Goal: Information Seeking & Learning: Learn about a topic

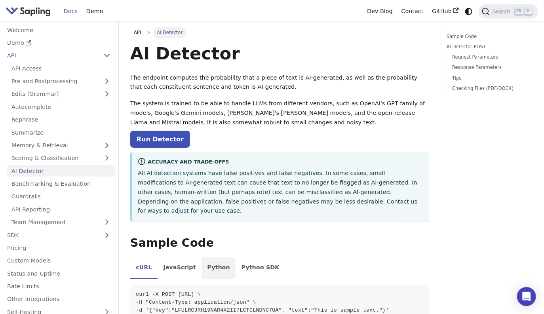
click at [217, 258] on li "Python" at bounding box center [219, 269] width 34 height 22
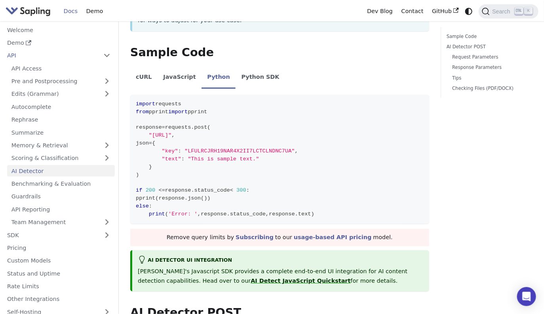
scroll to position [220, 0]
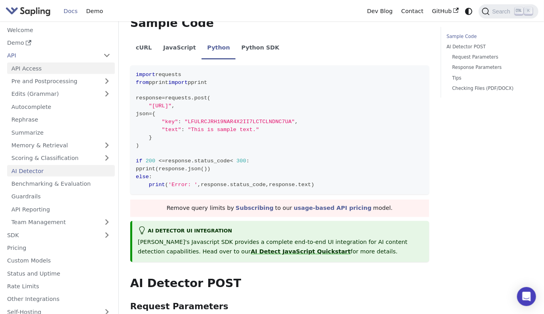
click at [24, 67] on link "API Access" at bounding box center [61, 68] width 108 height 11
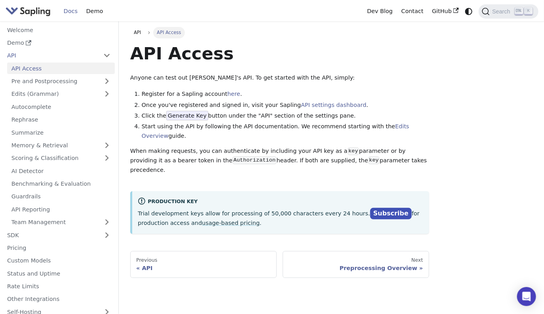
drag, startPoint x: 537, startPoint y: 0, endPoint x: 33, endPoint y: 11, distance: 504.1
click at [33, 11] on img "Main" at bounding box center [28, 11] width 45 height 11
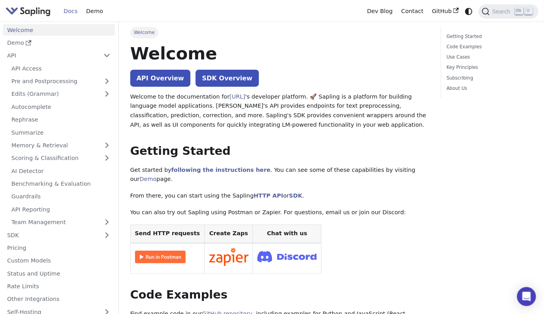
click at [33, 11] on img "Main" at bounding box center [28, 11] width 45 height 11
click at [29, 27] on link "Welcome" at bounding box center [59, 29] width 112 height 11
click at [69, 69] on link "API Access" at bounding box center [61, 68] width 108 height 11
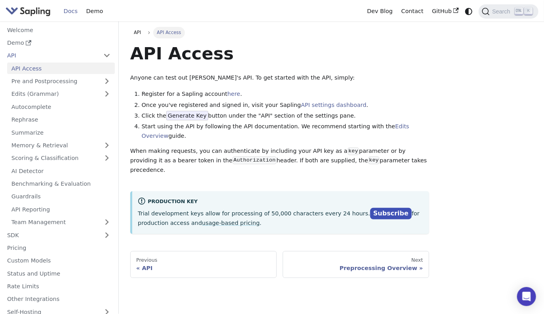
click at [102, 61] on li "API API Access Pre and Postprocessing Edits (Grammar) Autocomplete Rephrase Sum…" at bounding box center [59, 139] width 112 height 178
click at [104, 56] on button "Collapse sidebar category 'API'" at bounding box center [107, 55] width 16 height 11
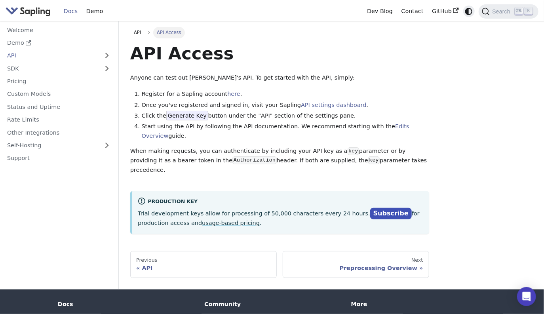
click at [468, 11] on icon "Switch between dark and light mode (currently system mode)" at bounding box center [469, 11] width 7 height 7
click at [469, 11] on icon "Switch between dark and light mode (currently light mode)" at bounding box center [469, 12] width 10 height 10
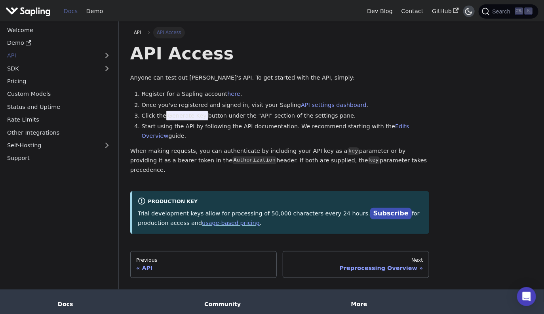
click at [468, 12] on icon "Switch between dark and light mode (currently dark mode)" at bounding box center [469, 12] width 10 height 10
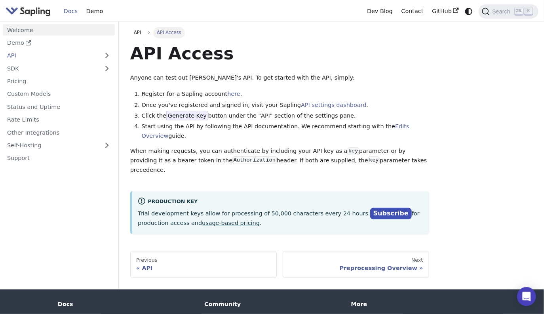
click at [39, 26] on link "Welcome" at bounding box center [59, 29] width 112 height 11
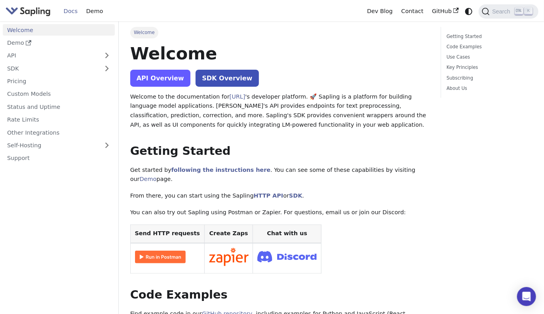
click at [166, 84] on link "API Overview" at bounding box center [160, 78] width 60 height 17
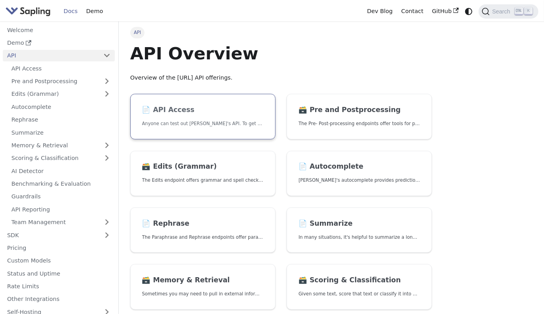
click at [226, 126] on p "Anyone can test out [PERSON_NAME] API. To get started with the API, simply:" at bounding box center [203, 124] width 122 height 8
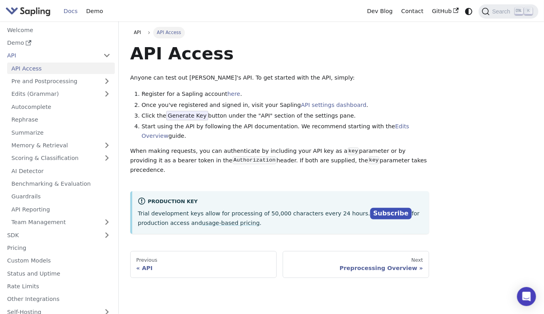
click at [189, 116] on span "Generate Key" at bounding box center [187, 116] width 42 height 10
click at [184, 257] on div "Previous" at bounding box center [203, 260] width 135 height 6
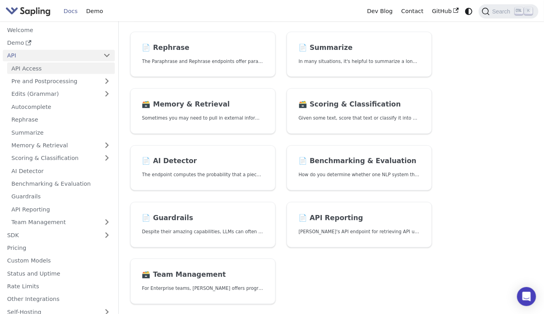
click at [37, 71] on link "API Access" at bounding box center [61, 68] width 108 height 11
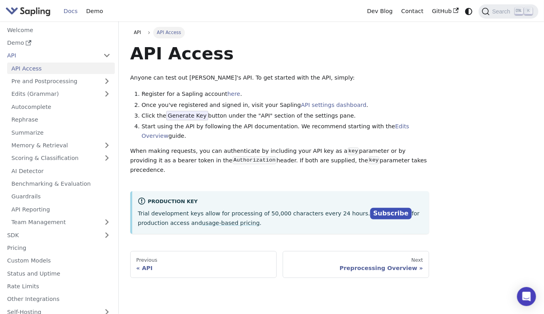
click at [35, 69] on link "API Access" at bounding box center [61, 68] width 108 height 11
click at [31, 66] on link "API Access" at bounding box center [61, 68] width 108 height 11
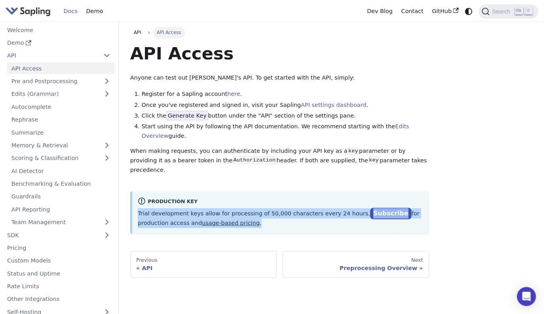
drag, startPoint x: 275, startPoint y: 214, endPoint x: 134, endPoint y: 205, distance: 140.5
click at [134, 205] on div "Production Key Trial development keys allow for processing of 50,000 characters…" at bounding box center [279, 212] width 299 height 42
copy p "Trial development keys allow for processing of 50,000 characters every 24 hours…"
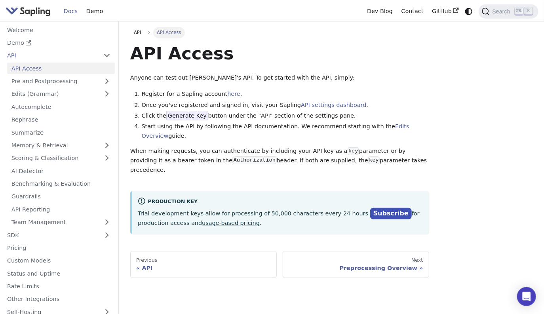
click at [405, 85] on div "API Access Anyone can test out Sapling's API. To get started with the API, simp…" at bounding box center [279, 138] width 299 height 191
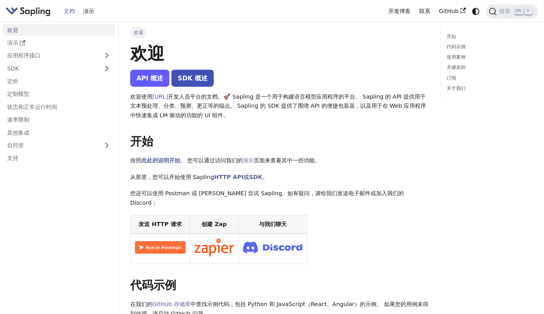
click at [149, 83] on link "API 概述" at bounding box center [150, 78] width 40 height 17
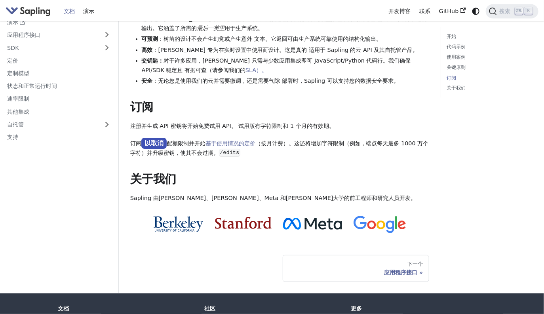
scroll to position [528, 0]
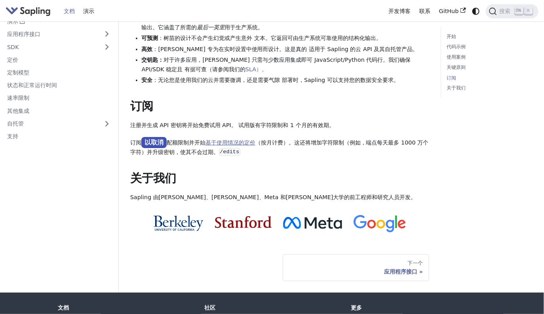
click at [248, 139] on link "基于使用情况的定价" at bounding box center [231, 142] width 50 height 6
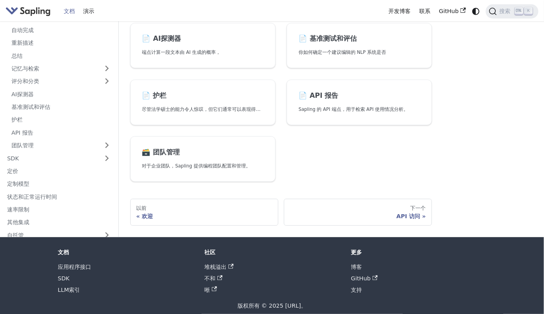
scroll to position [304, 0]
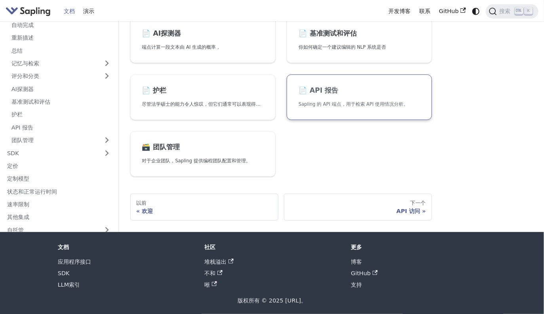
click at [326, 93] on link "📄️ API 报告 Sapling 的 API 端点，用于检索 API 使用情况分析。" at bounding box center [359, 97] width 145 height 46
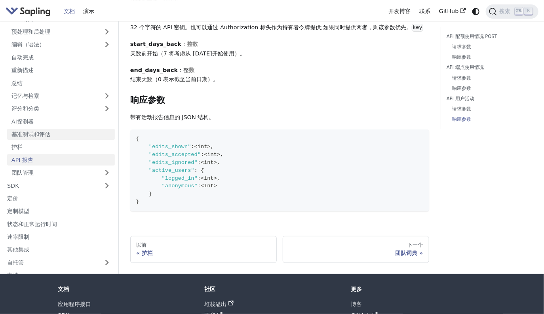
scroll to position [19, 0]
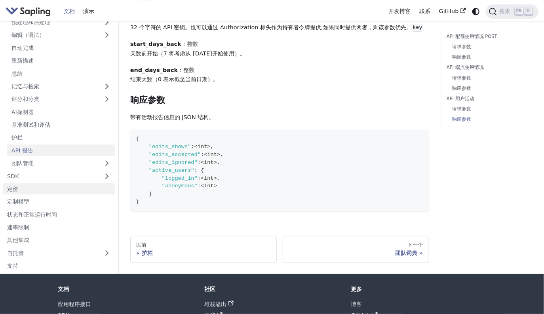
click at [52, 195] on link "定价" at bounding box center [59, 188] width 112 height 11
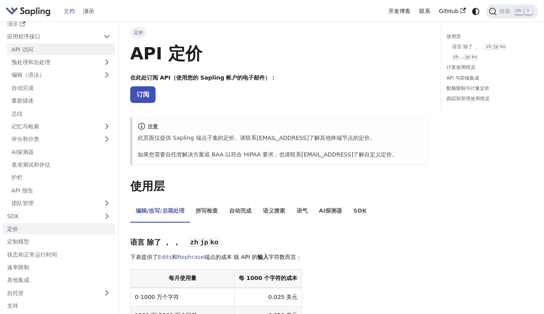
click at [37, 48] on link "API 访问" at bounding box center [61, 49] width 108 height 11
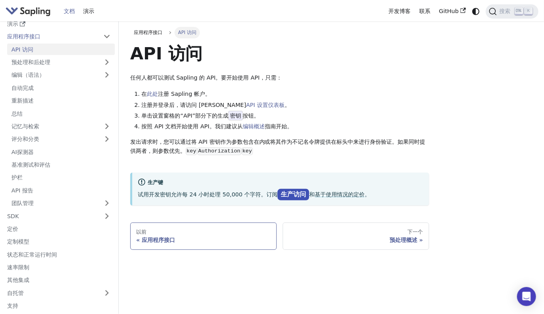
click at [157, 240] on div "应用程序接口" at bounding box center [203, 240] width 135 height 7
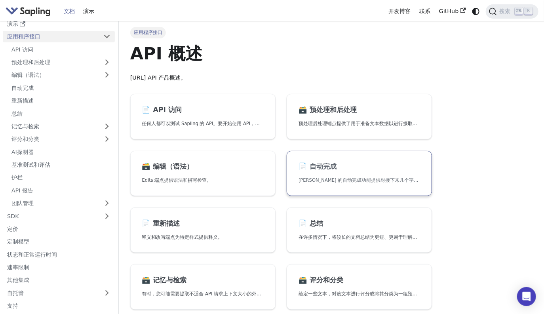
click at [338, 167] on h2 "📄️ 自动完成" at bounding box center [360, 166] width 122 height 9
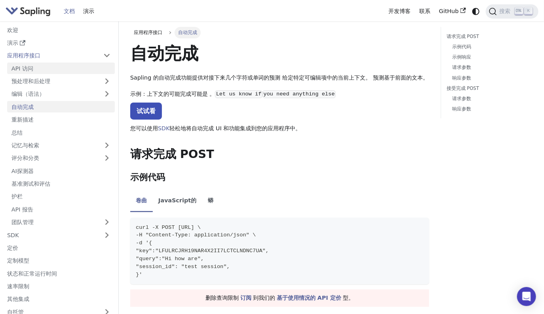
click at [47, 73] on link "API 访问" at bounding box center [61, 68] width 108 height 11
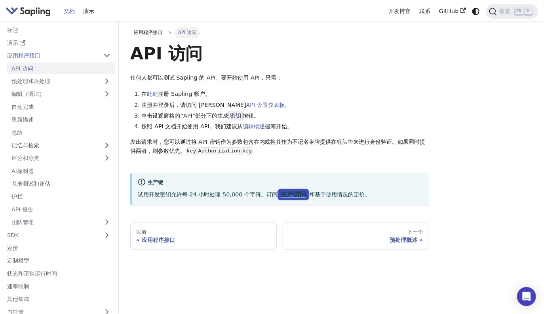
click at [288, 193] on link "生产访问" at bounding box center [294, 194] width 32 height 11
click at [246, 105] on link "API 设置仪表板" at bounding box center [265, 105] width 38 height 6
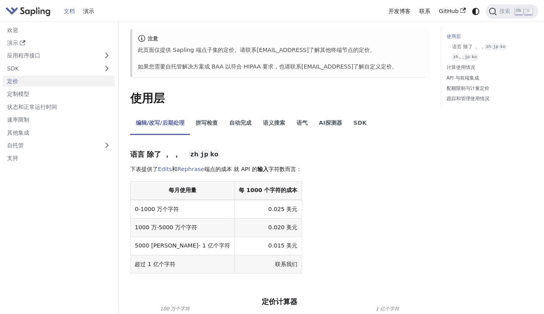
scroll to position [132, 0]
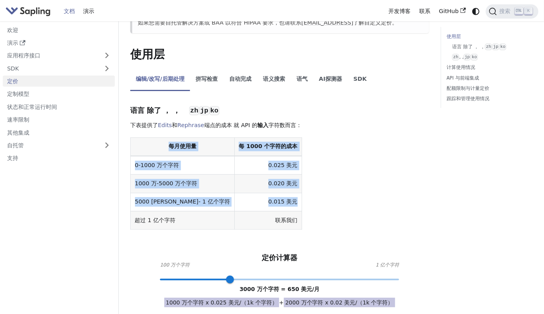
drag, startPoint x: 147, startPoint y: 143, endPoint x: 267, endPoint y: 205, distance: 134.5
click at [267, 205] on table "每月使用量 每 1000 个字符的成本 0-1000 万个字符 0.025 美元 1000 万-5000 万个字符 0.020 美元 5000 [PERSON…" at bounding box center [279, 183] width 299 height 93
copy table "每月使用量 每 1000 个字符的成本 0-1000 万个字符 0.025 美元 1000 万-5000 万个字符 0.020 美元 5000 [PERSON…"
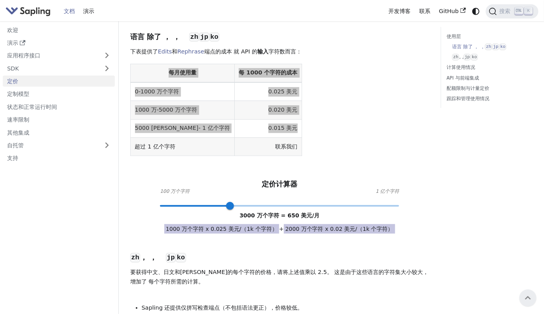
scroll to position [176, 0]
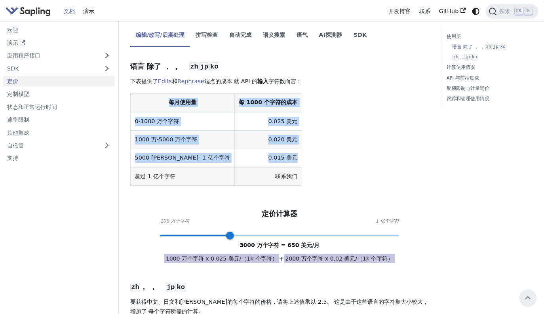
click at [368, 99] on table "每月使用量 每 1000 个字符的成本 0-1000 万个字符 0.025 美元 1000 万-5000 万个字符 0.020 美元 5000 [PERSON…" at bounding box center [279, 140] width 299 height 93
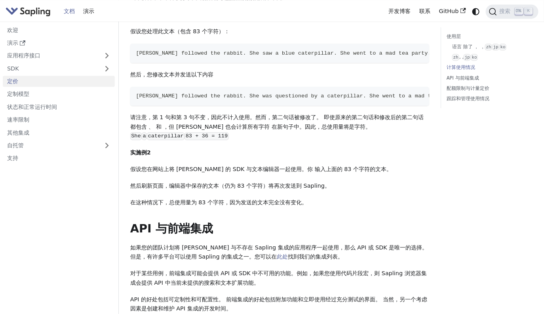
scroll to position [748, 0]
